Goal: Information Seeking & Learning: Check status

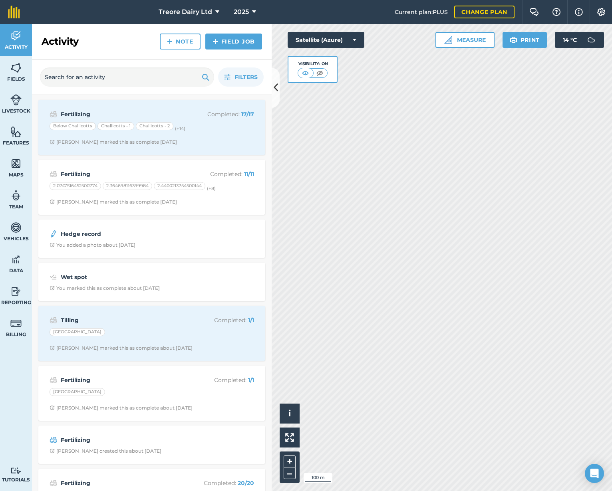
click at [269, 145] on div "Activity Fields Livestock Features Maps Team Vehicles Data Reporting Billing Tu…" at bounding box center [306, 257] width 612 height 467
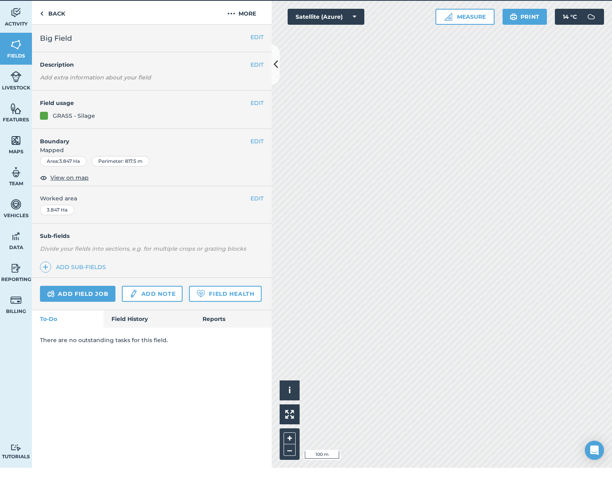
click at [145, 334] on link "Field History" at bounding box center [148, 343] width 91 height 18
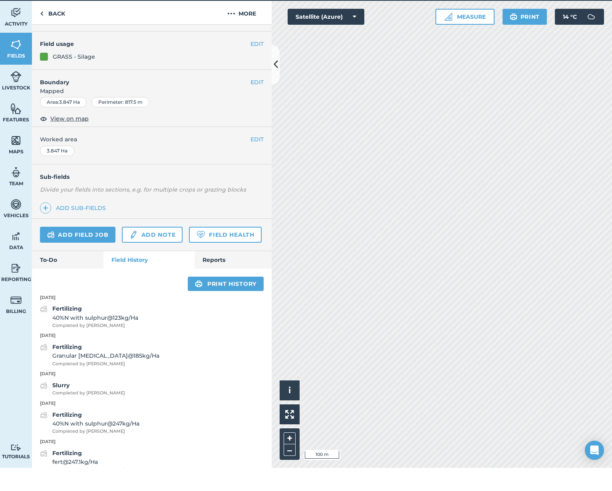
scroll to position [68, 0]
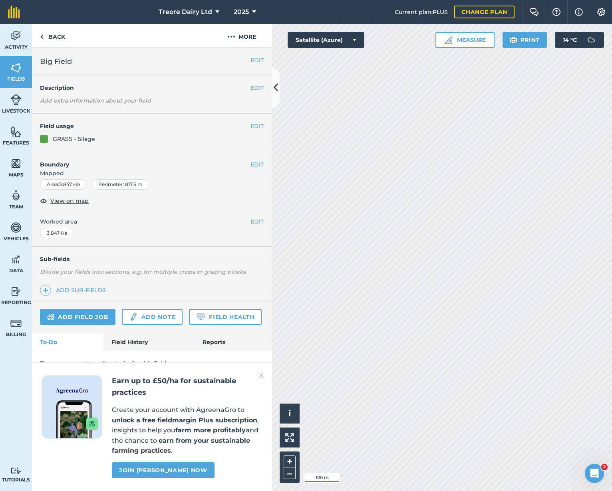
click at [150, 338] on link "Field History" at bounding box center [148, 343] width 91 height 18
click at [263, 378] on img at bounding box center [261, 376] width 5 height 10
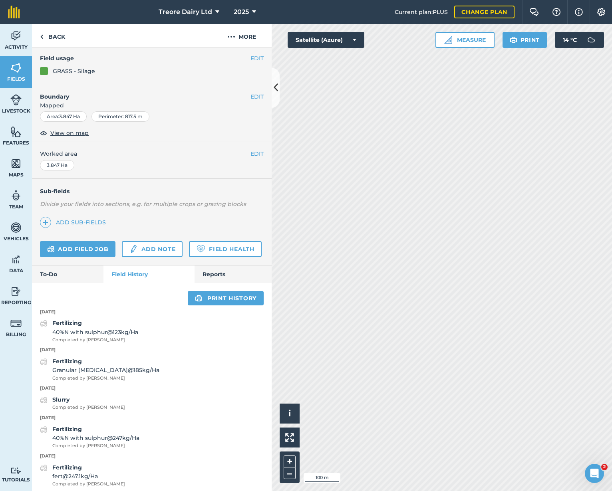
scroll to position [68, 0]
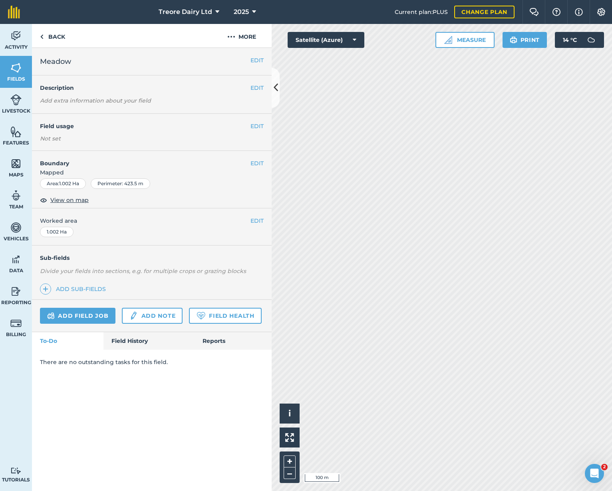
click at [119, 338] on link "Field History" at bounding box center [148, 341] width 91 height 18
click at [138, 342] on link "Field History" at bounding box center [148, 341] width 91 height 18
click at [151, 339] on link "Field History" at bounding box center [148, 343] width 91 height 18
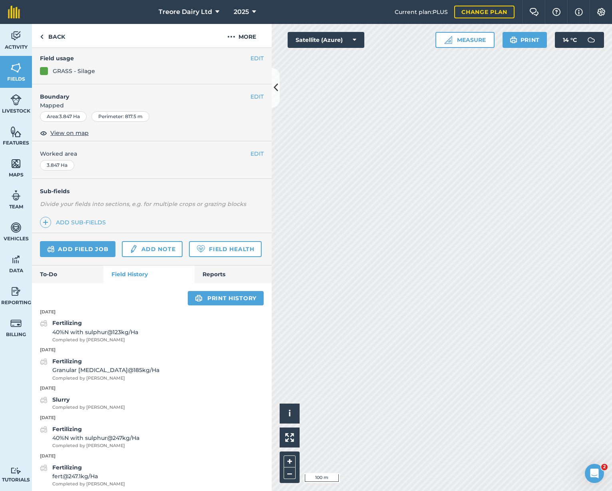
scroll to position [68, 0]
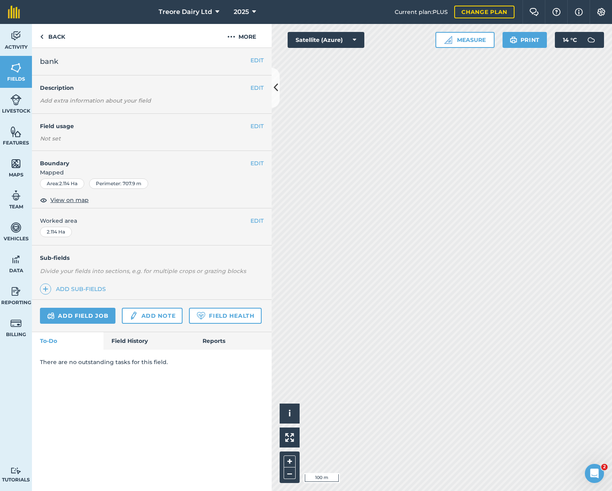
click at [141, 341] on link "Field History" at bounding box center [148, 341] width 91 height 18
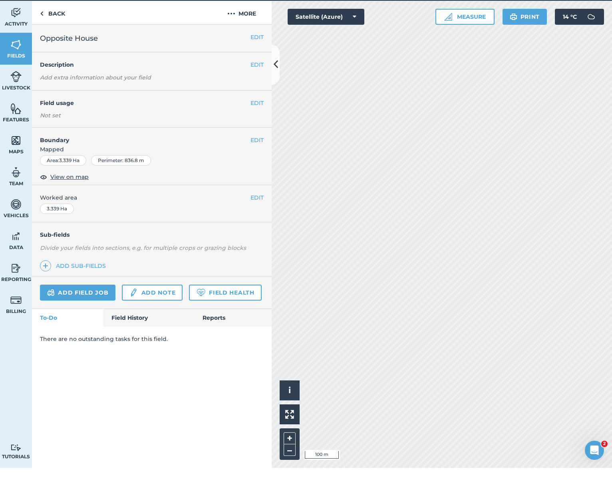
click at [146, 332] on link "Field History" at bounding box center [148, 341] width 91 height 18
click at [128, 334] on link "Field History" at bounding box center [148, 343] width 91 height 18
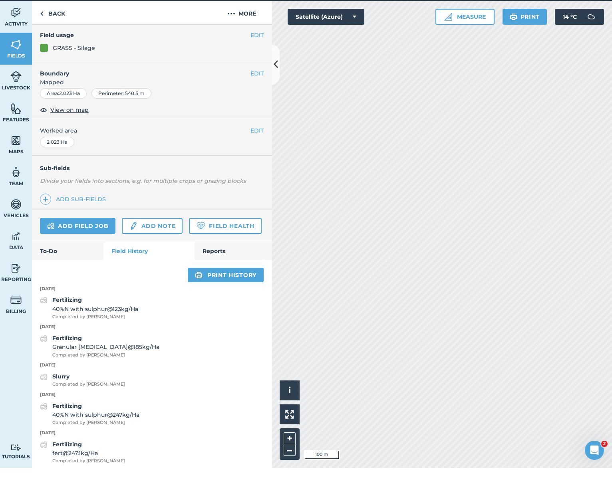
scroll to position [68, 0]
click at [86, 375] on span "Completed by [PERSON_NAME]" at bounding box center [105, 378] width 107 height 7
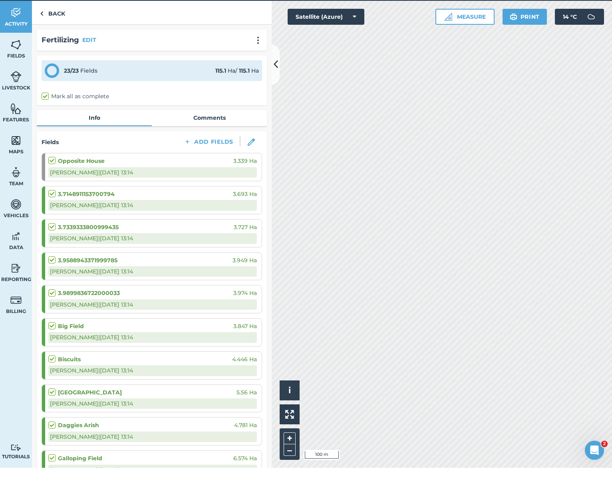
click at [47, 161] on h4 "Fields" at bounding box center [50, 165] width 17 height 9
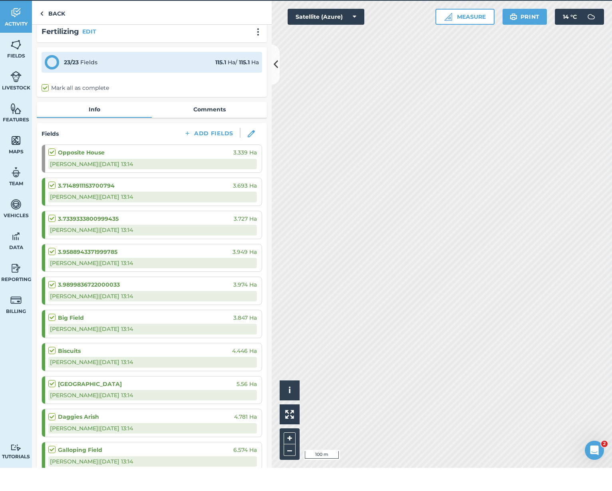
click at [19, 76] on span "Fields" at bounding box center [16, 79] width 32 height 6
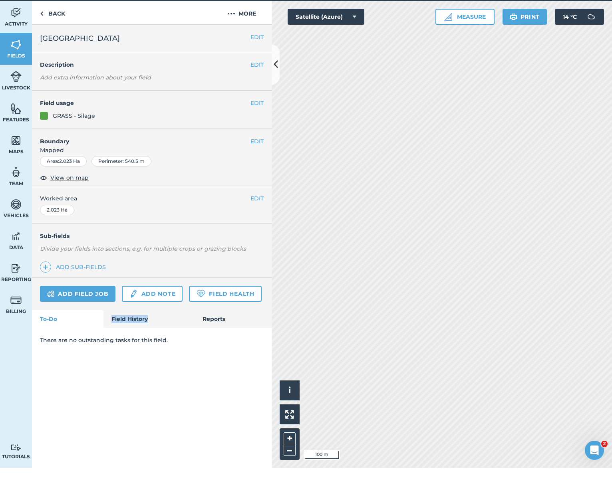
click at [121, 334] on link "Field History" at bounding box center [148, 343] width 91 height 18
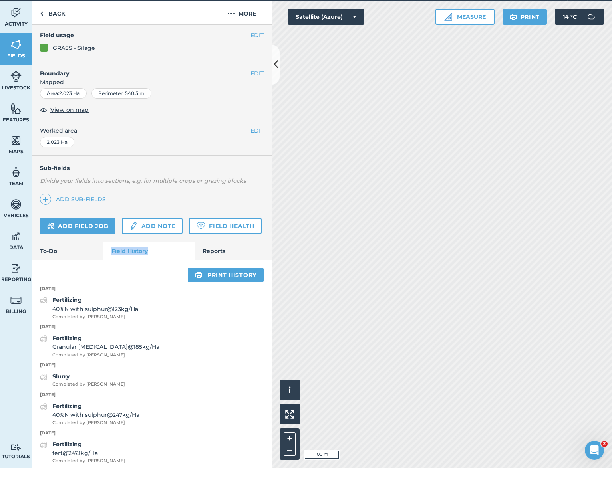
scroll to position [68, 0]
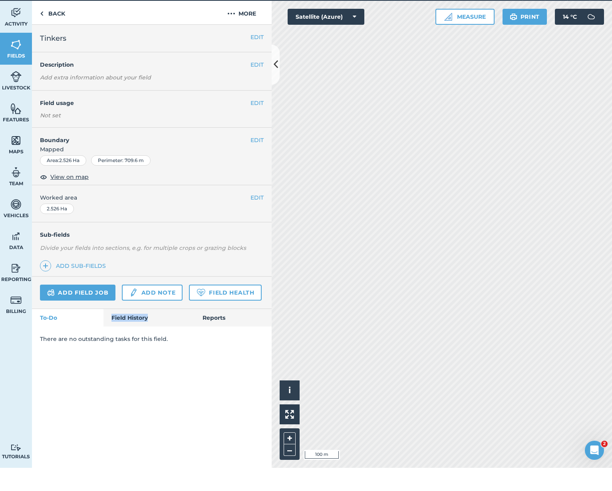
click at [115, 332] on link "Field History" at bounding box center [148, 341] width 91 height 18
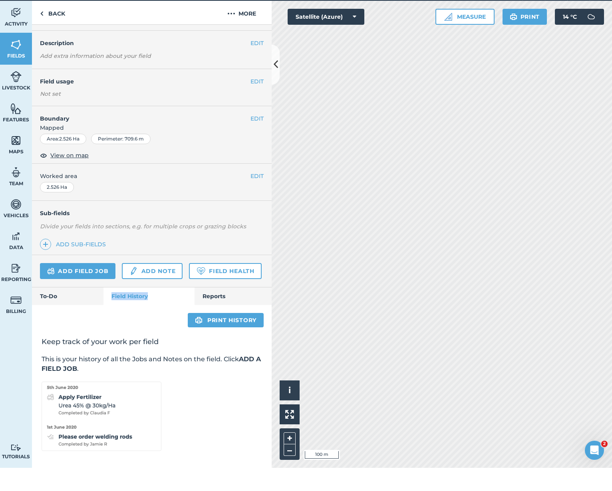
scroll to position [21, 0]
click at [141, 311] on link "Field History" at bounding box center [148, 320] width 91 height 18
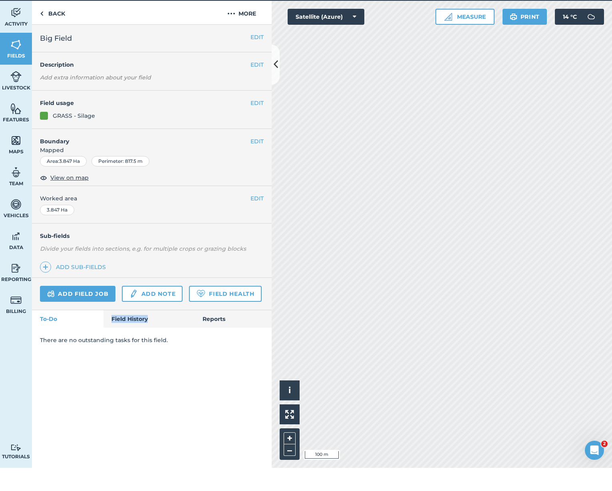
click at [128, 334] on link "Field History" at bounding box center [148, 343] width 91 height 18
click at [126, 332] on link "Field History" at bounding box center [148, 341] width 91 height 18
